Goal: Task Accomplishment & Management: Use online tool/utility

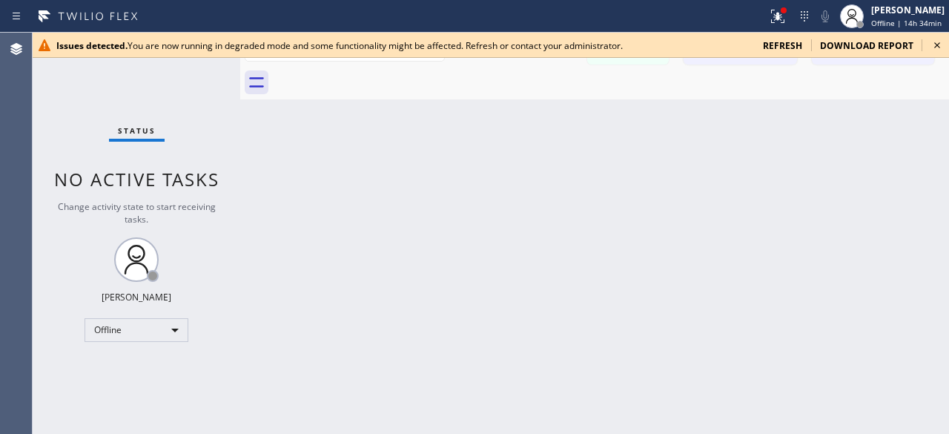
click at [789, 44] on span "refresh" at bounding box center [782, 45] width 39 height 13
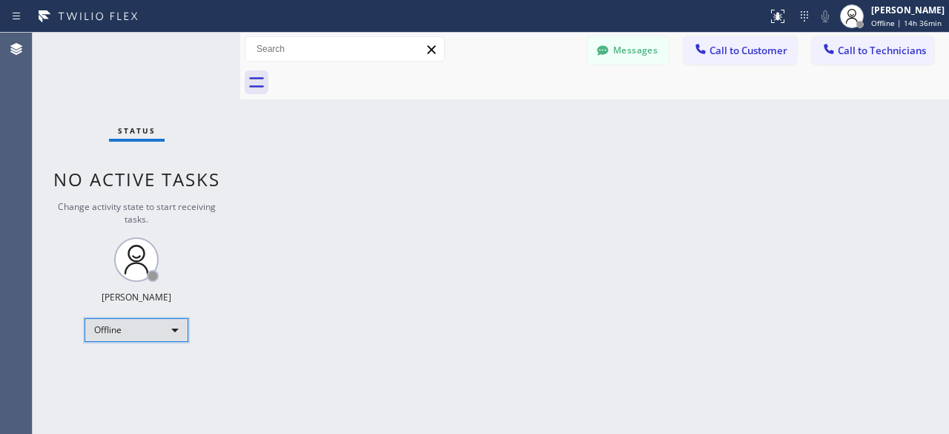
click at [175, 328] on div "Offline" at bounding box center [137, 330] width 104 height 24
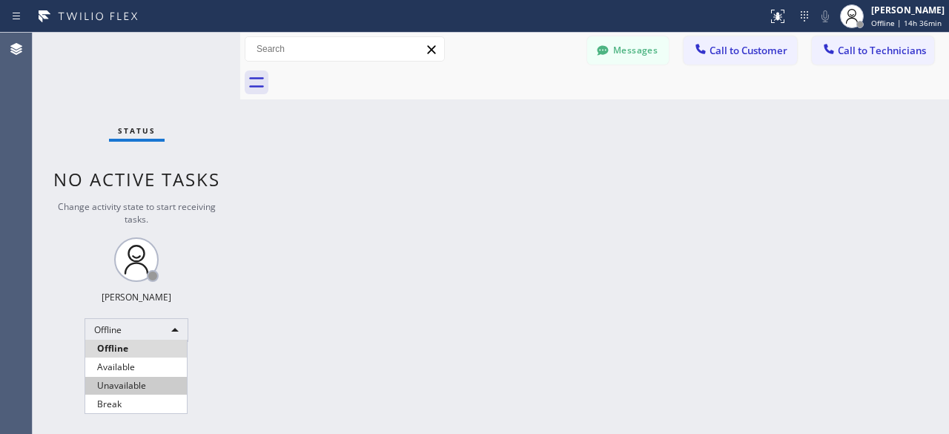
click at [141, 380] on li "Unavailable" at bounding box center [136, 386] width 102 height 18
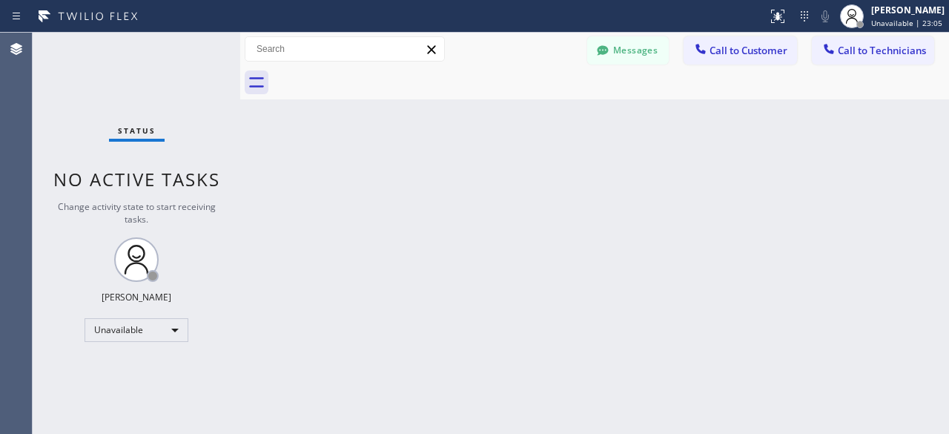
click at [63, 108] on div "Status No active tasks Change activity state to start receiving tasks. Kevin No…" at bounding box center [137, 233] width 208 height 401
click at [67, 105] on div "Status No active tasks Change activity state to start receiving tasks. Kevin No…" at bounding box center [137, 233] width 208 height 401
